Goal: Entertainment & Leisure: Consume media (video, audio)

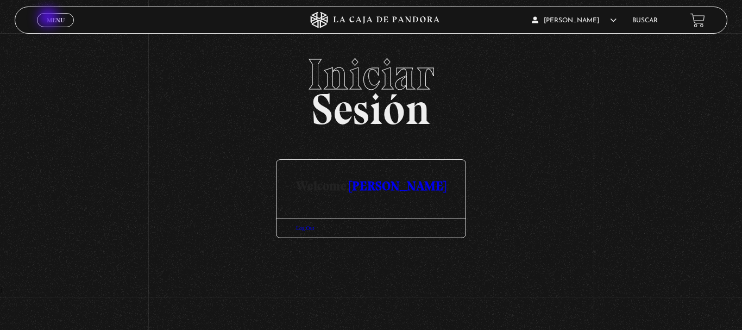
drag, startPoint x: 49, startPoint y: 18, endPoint x: 144, endPoint y: 43, distance: 97.6
click at [50, 18] on span "Menu" at bounding box center [56, 20] width 18 height 7
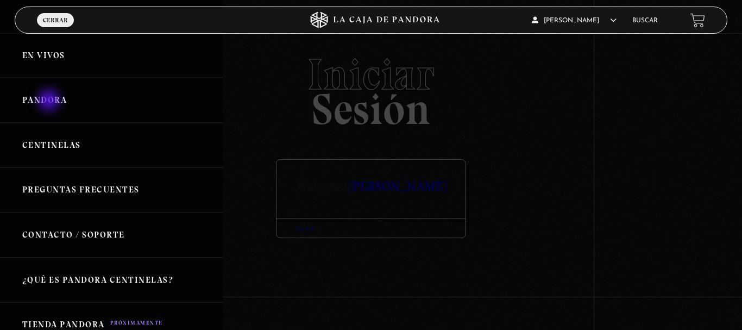
click at [50, 101] on link "Pandora" at bounding box center [111, 100] width 223 height 45
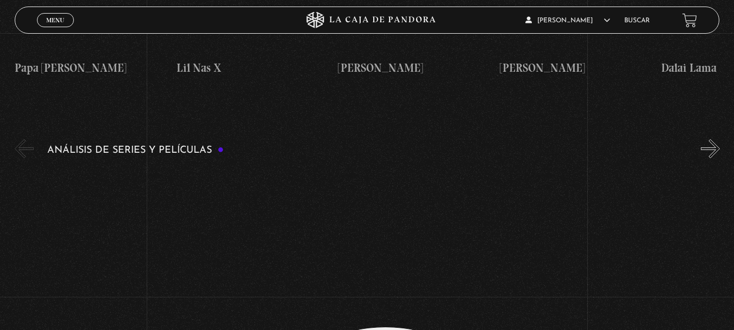
scroll to position [1956, 0]
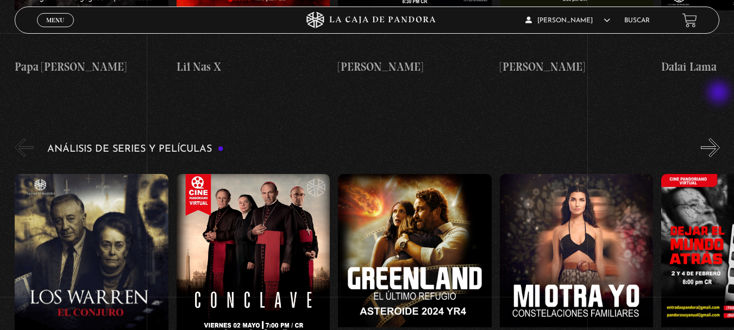
click at [720, 138] on button "»" at bounding box center [710, 147] width 19 height 19
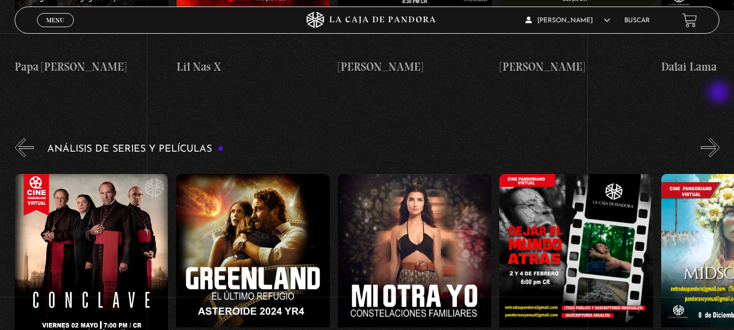
click at [720, 138] on button "»" at bounding box center [710, 147] width 19 height 19
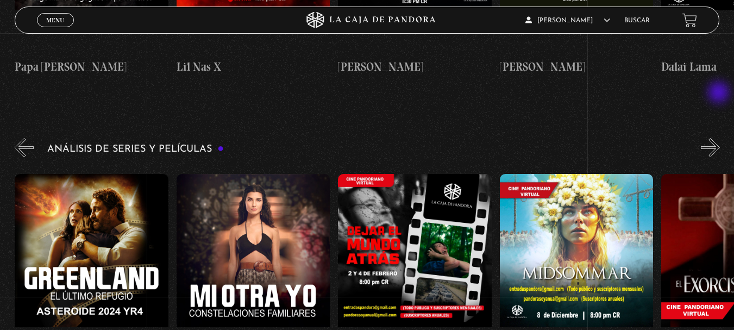
click at [720, 138] on button "»" at bounding box center [710, 147] width 19 height 19
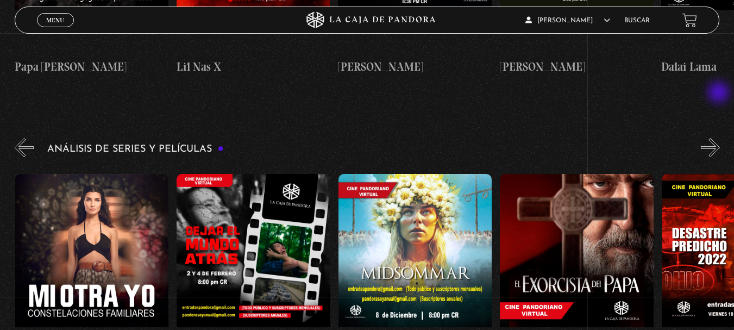
click at [720, 138] on button "»" at bounding box center [710, 147] width 19 height 19
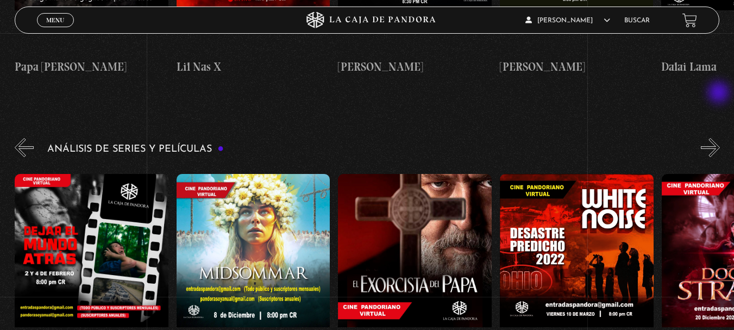
click at [720, 138] on button "»" at bounding box center [710, 147] width 19 height 19
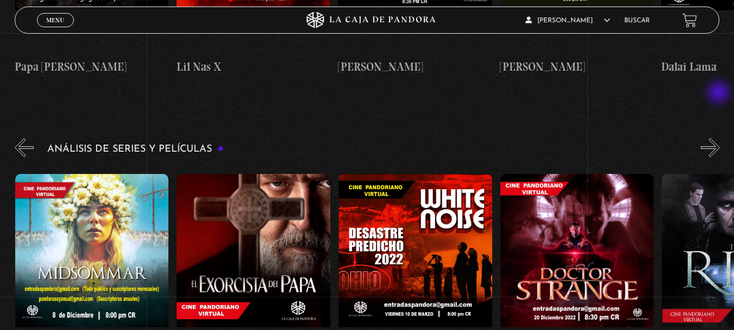
scroll to position [0, 808]
click at [720, 138] on button "»" at bounding box center [710, 147] width 19 height 19
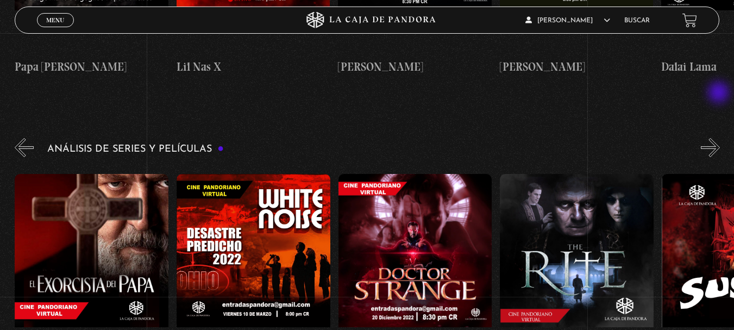
click at [720, 138] on button "»" at bounding box center [710, 147] width 19 height 19
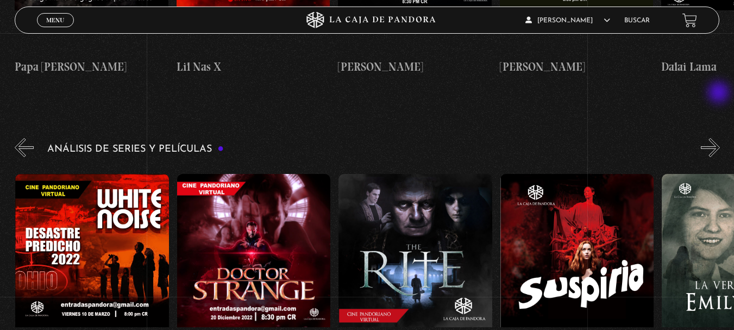
scroll to position [0, 1131]
click at [719, 138] on button "»" at bounding box center [710, 147] width 19 height 19
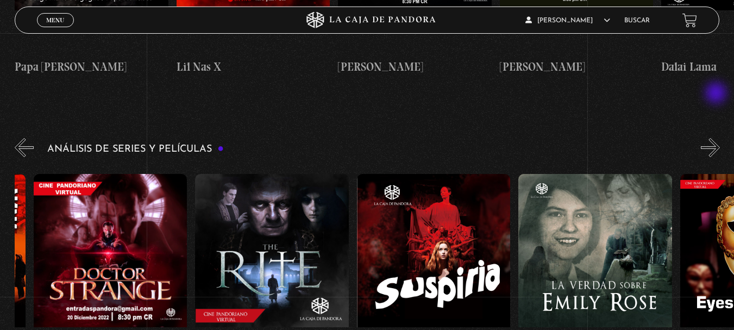
scroll to position [0, 1293]
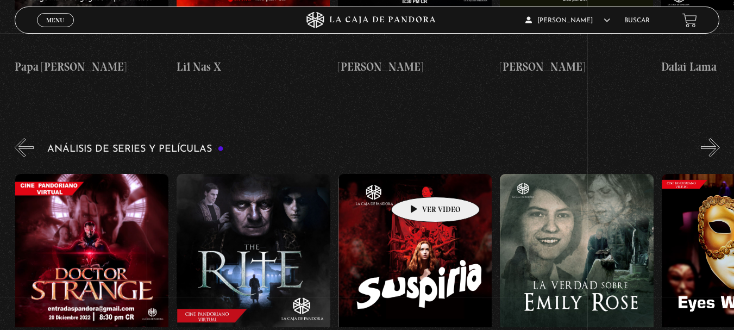
click at [418, 180] on figure at bounding box center [415, 272] width 154 height 196
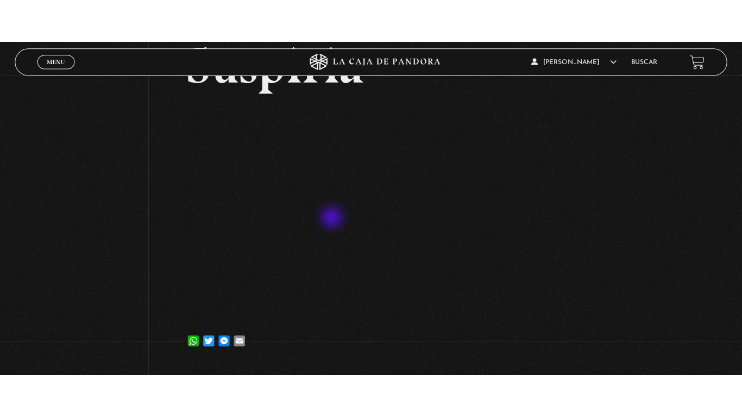
scroll to position [109, 0]
